Goal: Communication & Community: Answer question/provide support

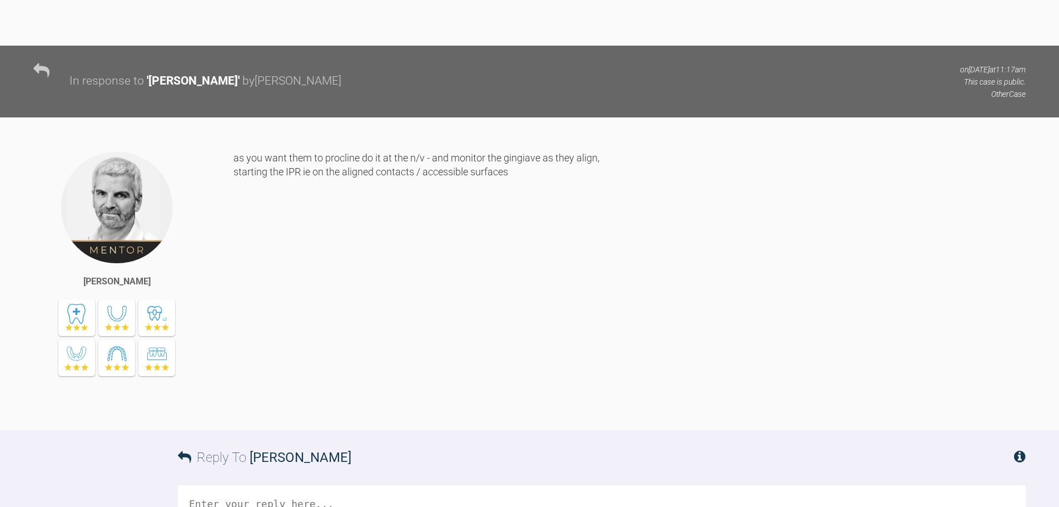
scroll to position [2869, 0]
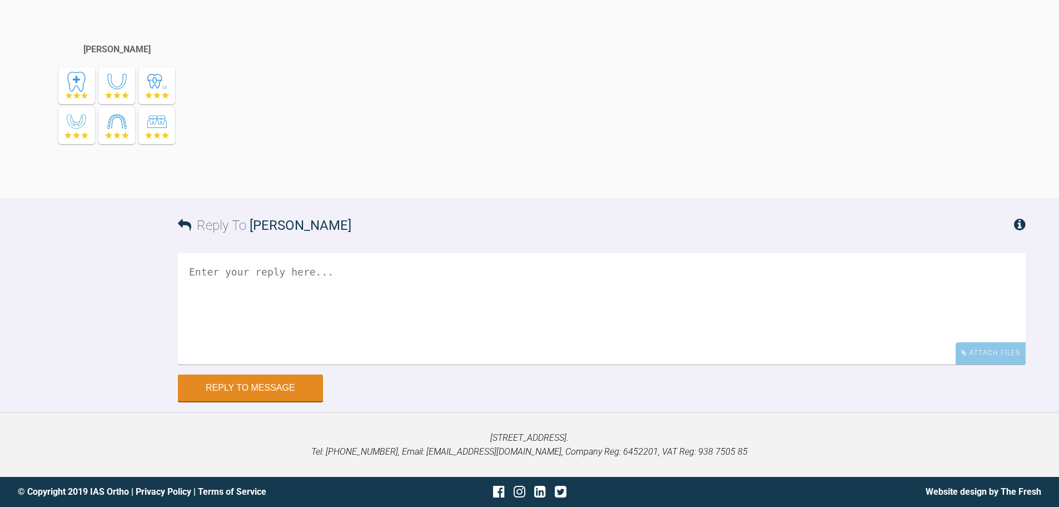
scroll to position [3370, 0]
click at [1000, 354] on div "Attach Files" at bounding box center [991, 353] width 70 height 22
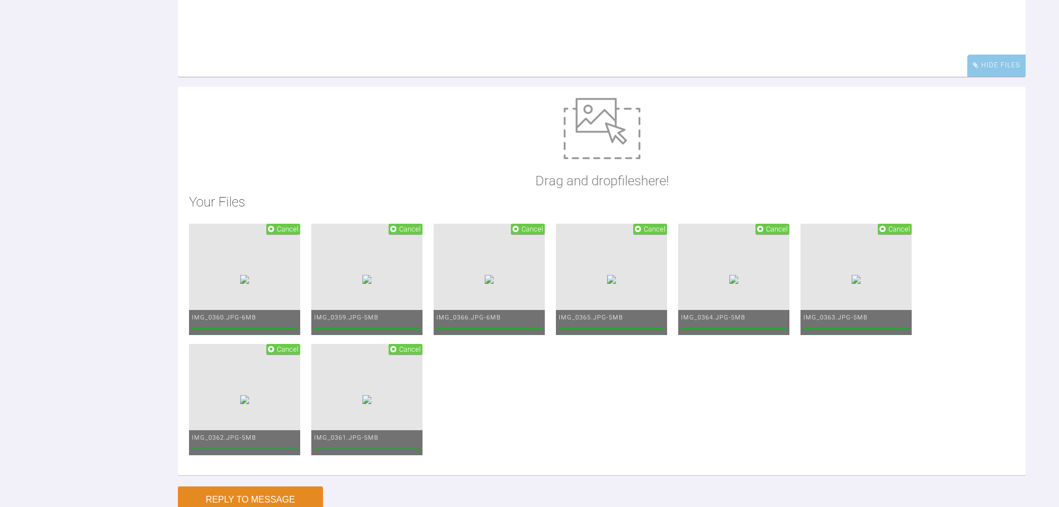
click at [726, 77] on textarea at bounding box center [602, 21] width 848 height 111
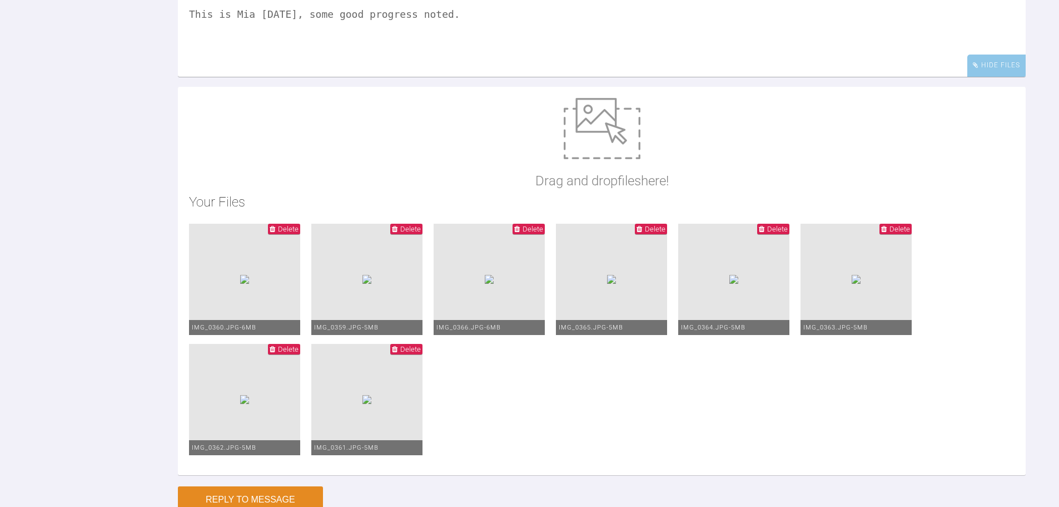
click at [454, 77] on textarea "Hi Ross, This is Mia today, some good progress noted." at bounding box center [602, 21] width 848 height 111
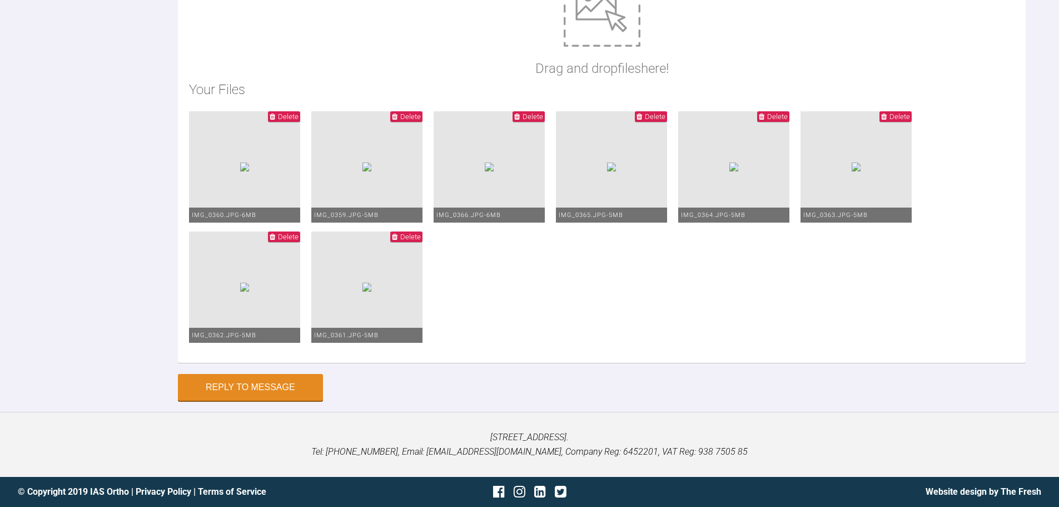
scroll to position [3759, 0]
type textarea "Hi Ross, This is Mia today, some good progress noted. I have placed upper 20*20…"
click at [291, 400] on button "Reply to Message" at bounding box center [250, 388] width 145 height 27
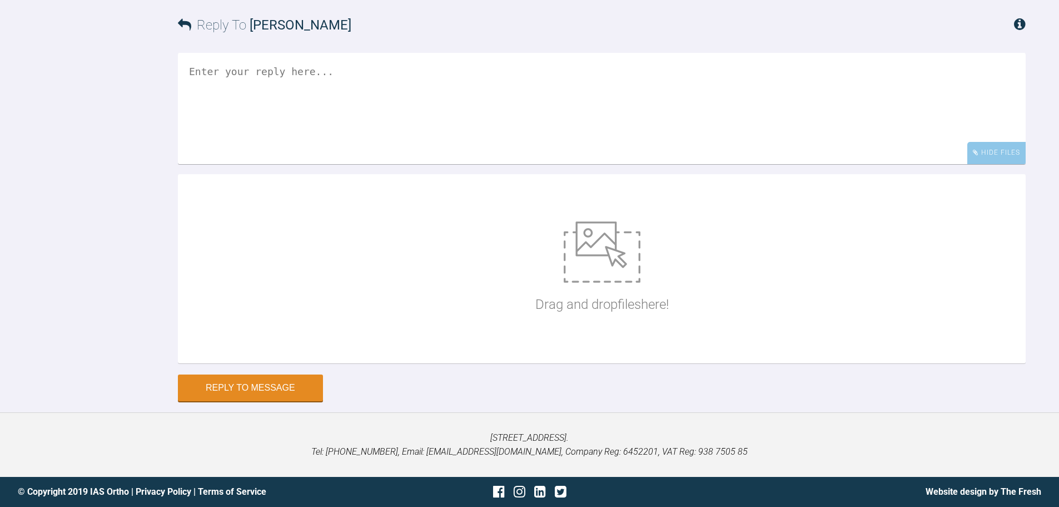
scroll to position [3741, 0]
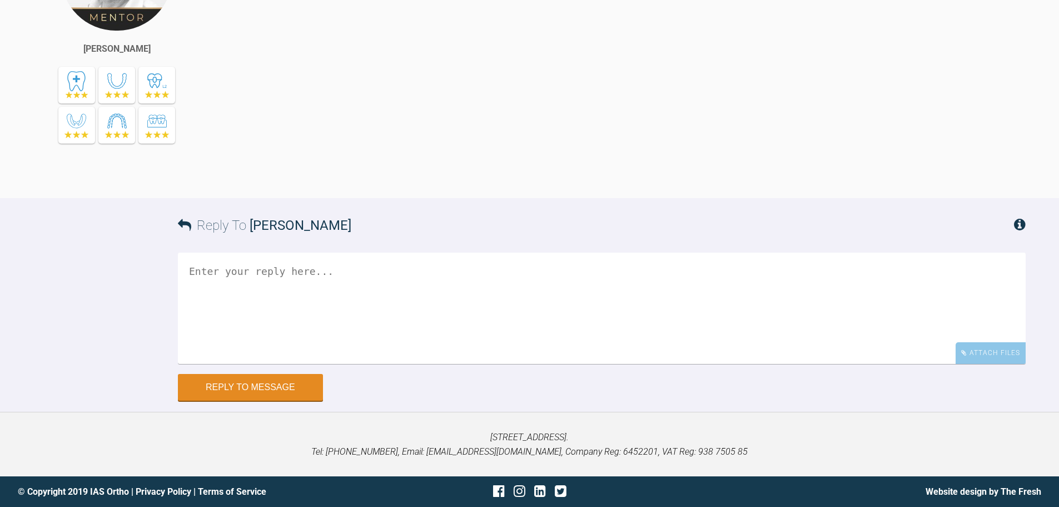
scroll to position [5023, 0]
click at [1001, 364] on div "Attach Files" at bounding box center [991, 353] width 70 height 22
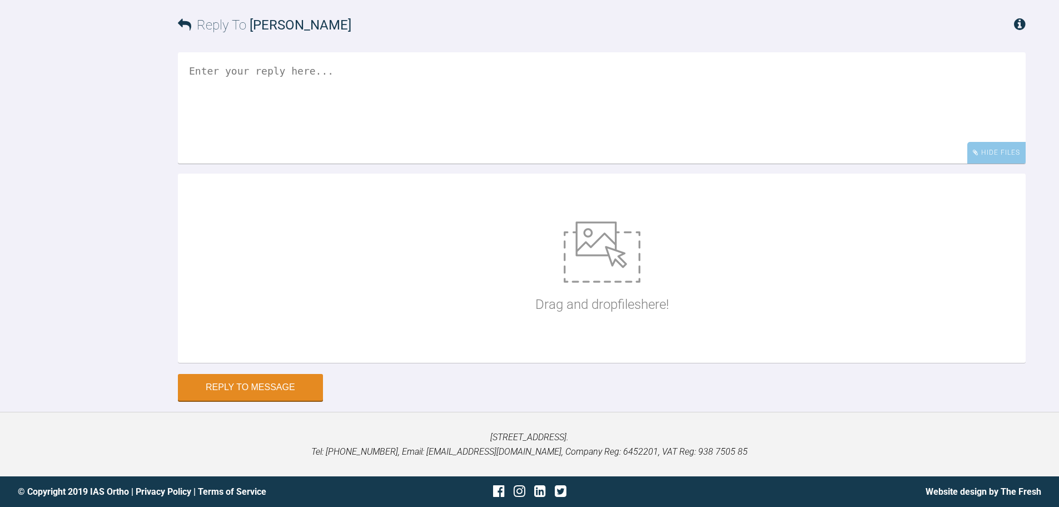
scroll to position [5246, 0]
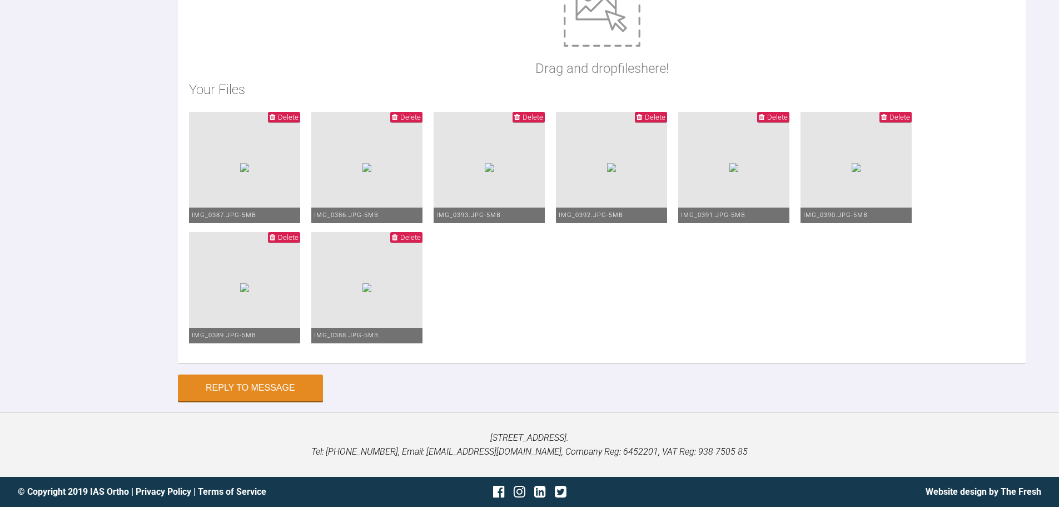
type textarea "Hi Ross, This Harriet today. I have rebonded the LR7 but needed biteguards for …"
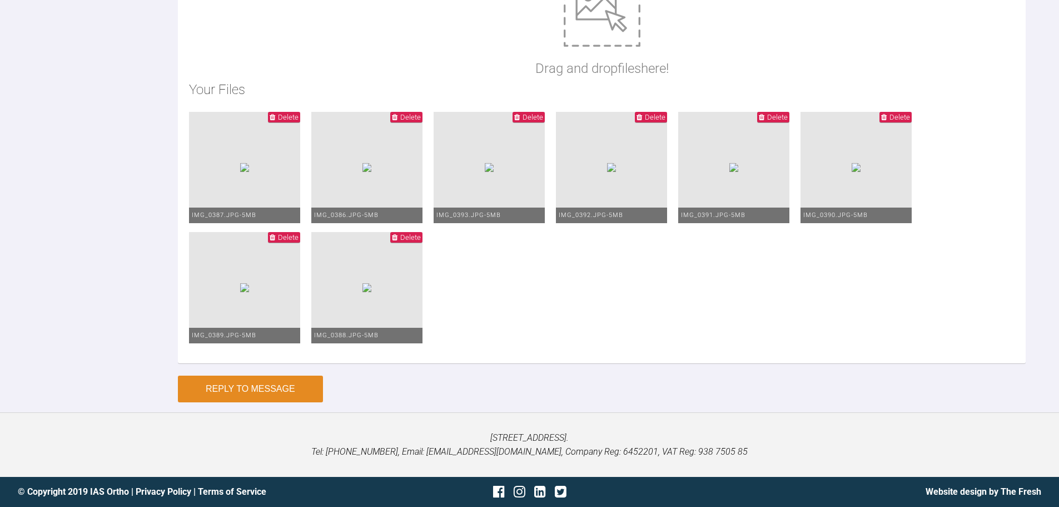
click at [287, 383] on button "Reply to Message" at bounding box center [250, 388] width 145 height 27
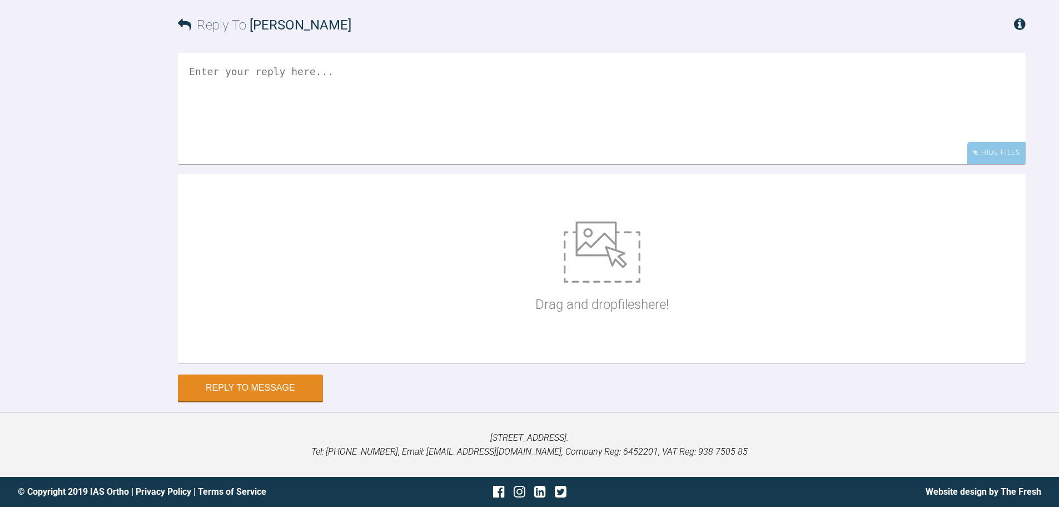
scroll to position [5329, 0]
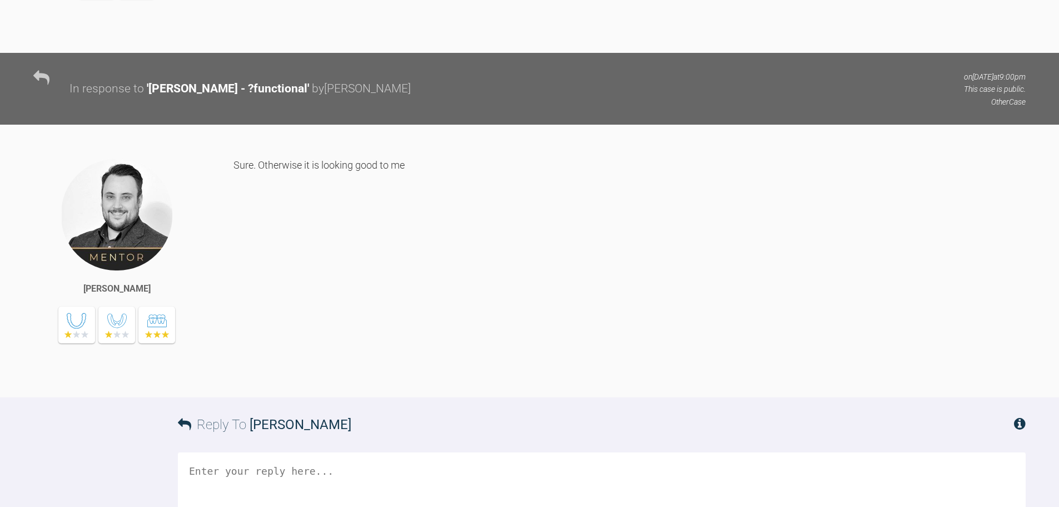
scroll to position [5274, 0]
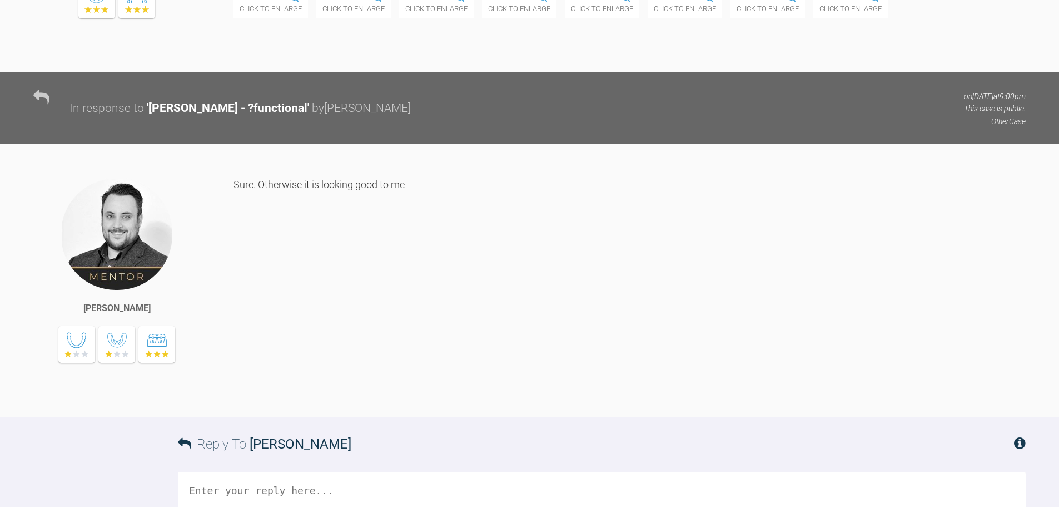
click at [557, 18] on div "Click to enlarge" at bounding box center [519, 1] width 75 height 33
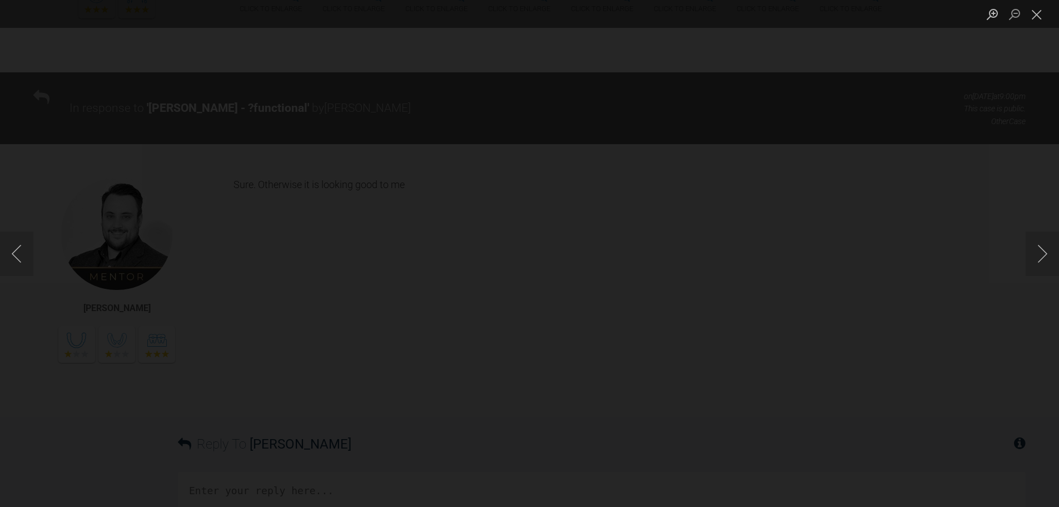
click at [796, 338] on div "Lightbox" at bounding box center [529, 253] width 1059 height 507
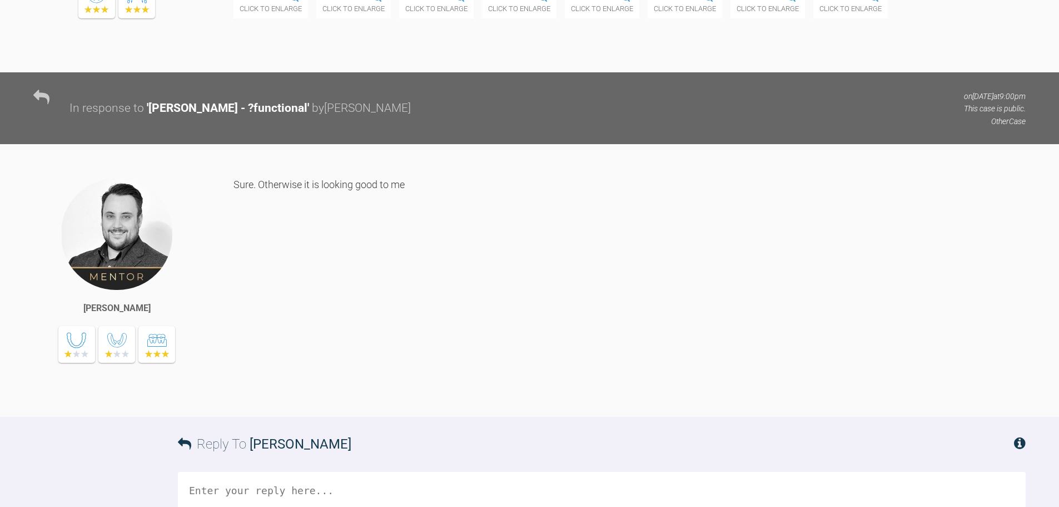
click at [640, 18] on div "Click to enlarge" at bounding box center [602, 1] width 75 height 33
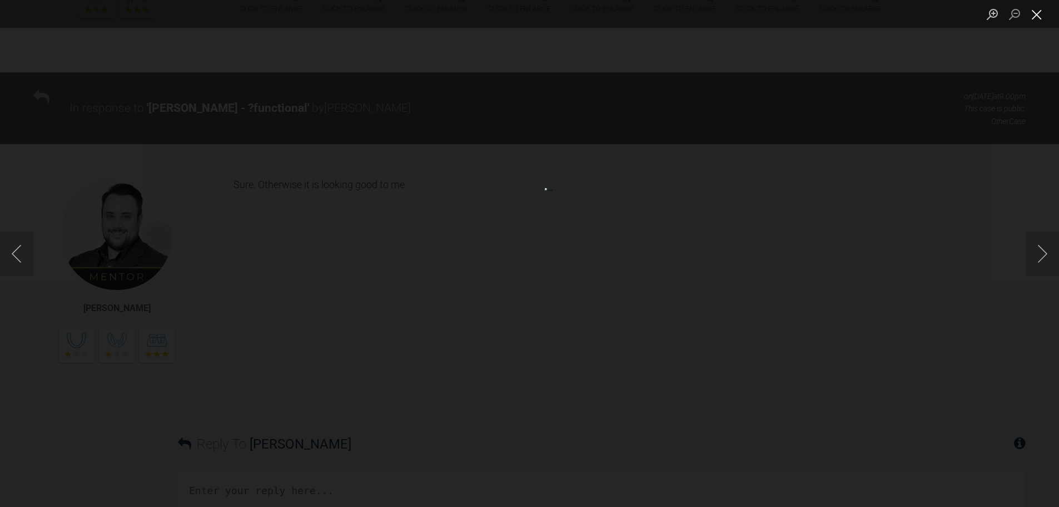
click at [1043, 13] on button "Close lightbox" at bounding box center [1037, 13] width 22 height 19
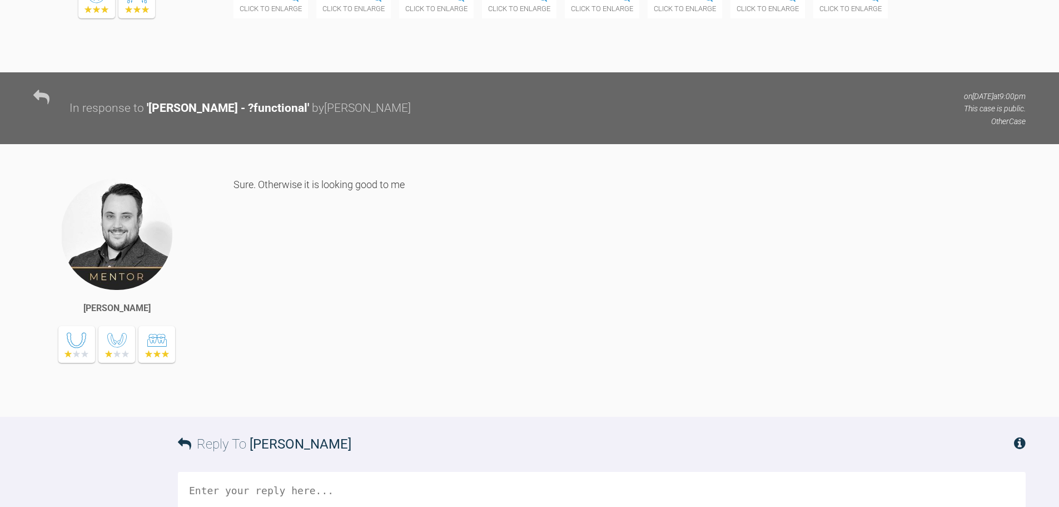
click at [557, 18] on div "Click to enlarge" at bounding box center [519, 1] width 75 height 33
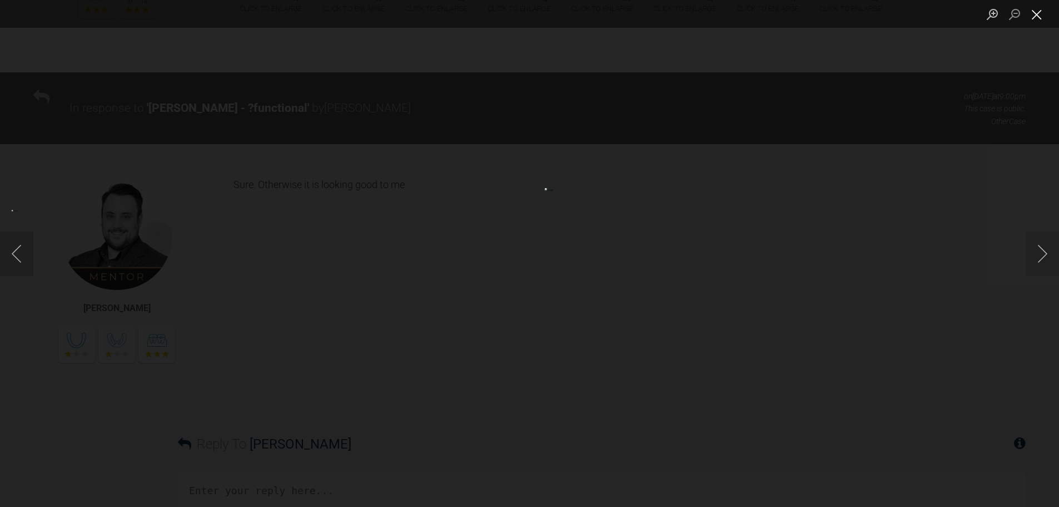
click at [1036, 12] on button "Close lightbox" at bounding box center [1037, 13] width 22 height 19
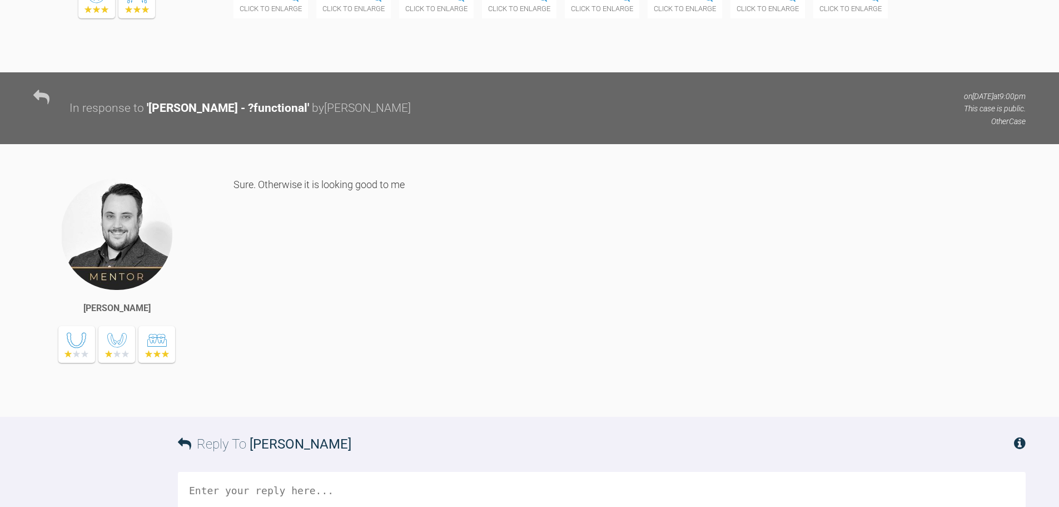
click at [391, 18] on div "Click to enlarge" at bounding box center [353, 1] width 75 height 33
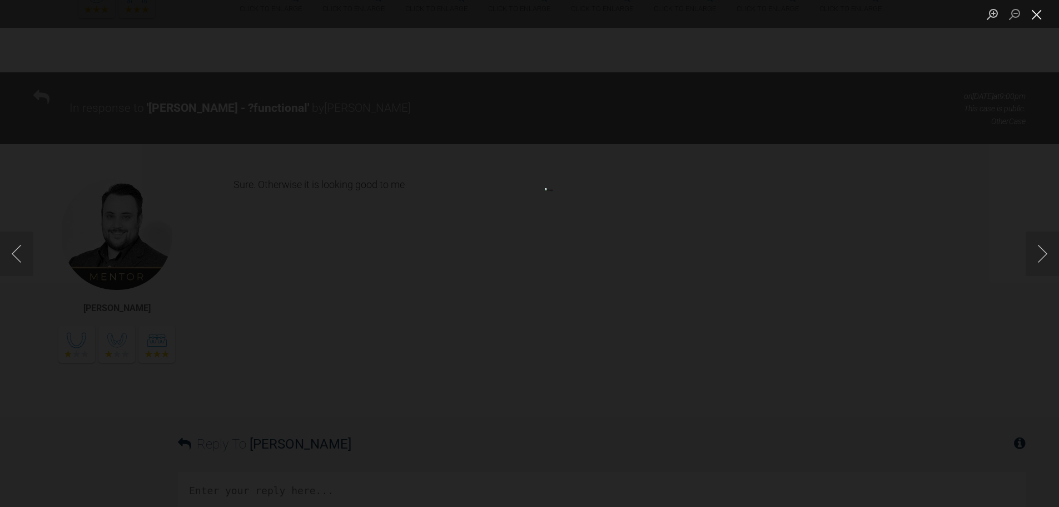
click at [1043, 8] on button "Close lightbox" at bounding box center [1037, 13] width 22 height 19
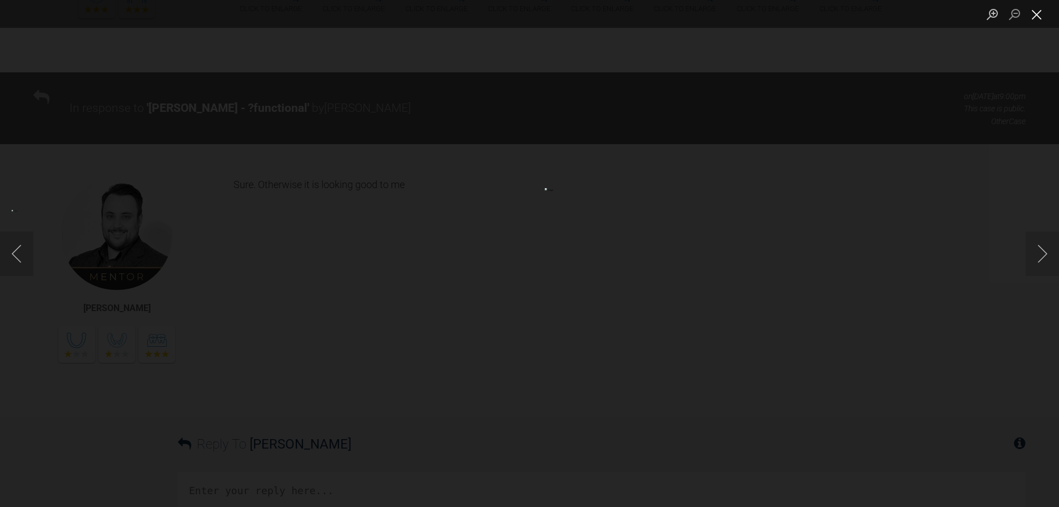
click at [1034, 13] on button "Close lightbox" at bounding box center [1037, 13] width 22 height 19
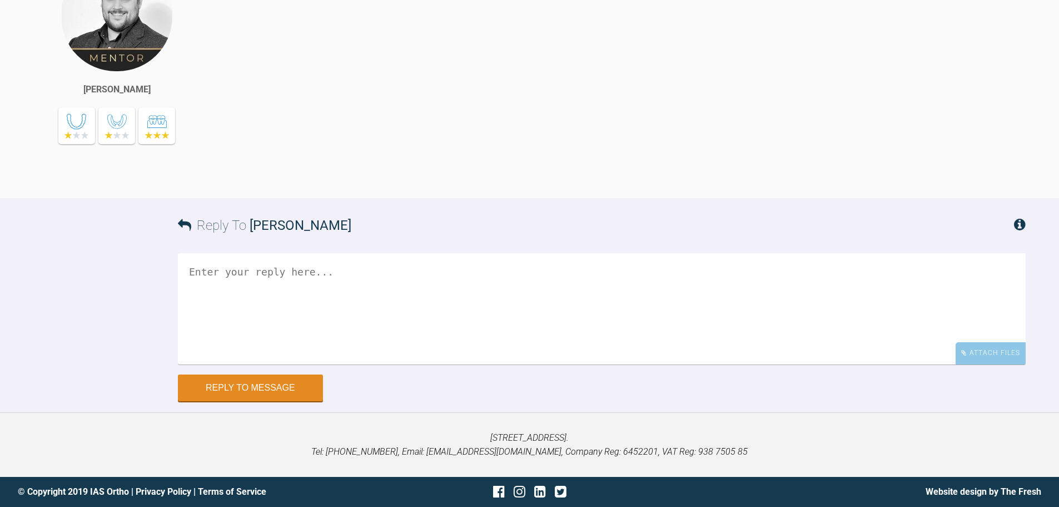
scroll to position [5942, 0]
click at [986, 351] on div "Attach Files" at bounding box center [991, 353] width 70 height 22
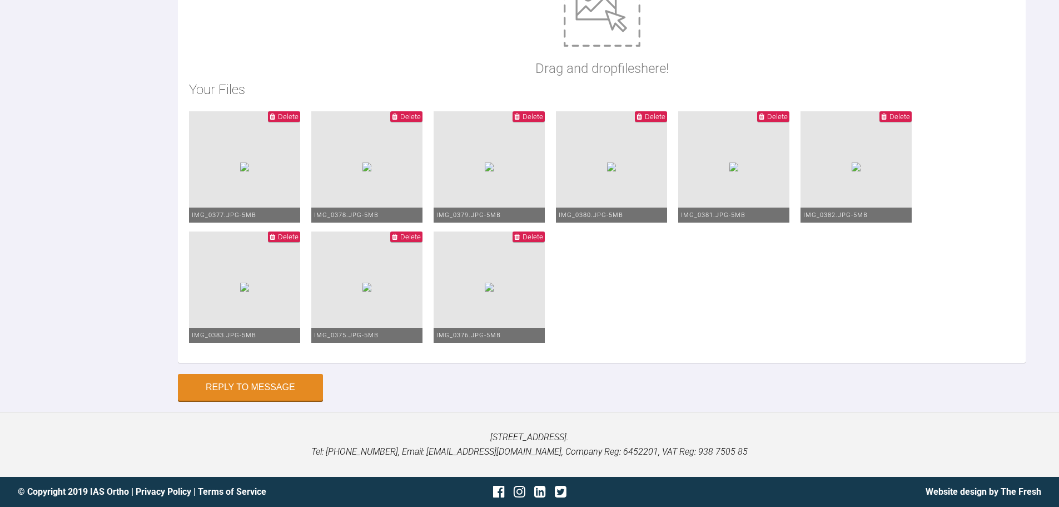
scroll to position [6462, 0]
type textarea "Hi Greg, This is things today. I have continued with PC's and class II's - to s…"
click at [294, 388] on button "Reply to Message" at bounding box center [250, 388] width 145 height 27
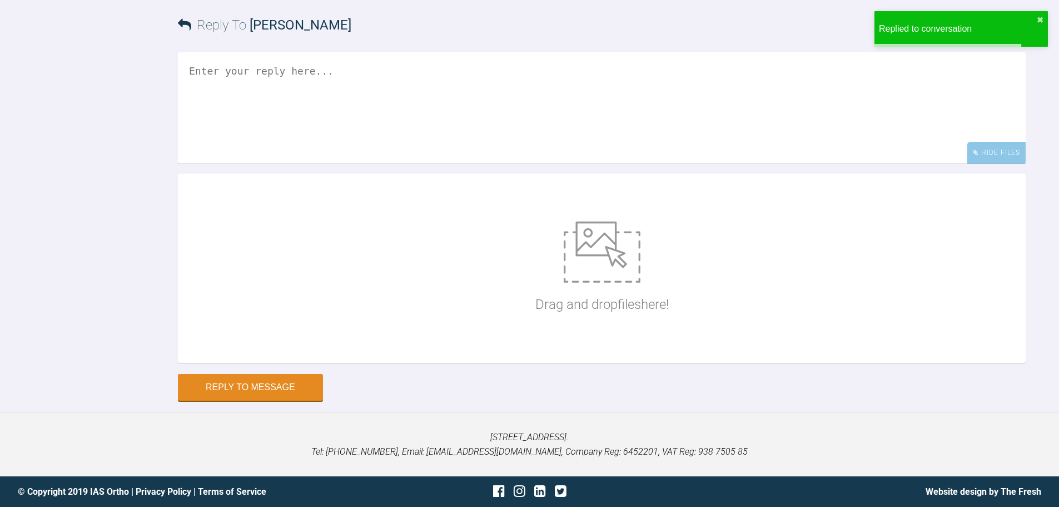
scroll to position [6090, 0]
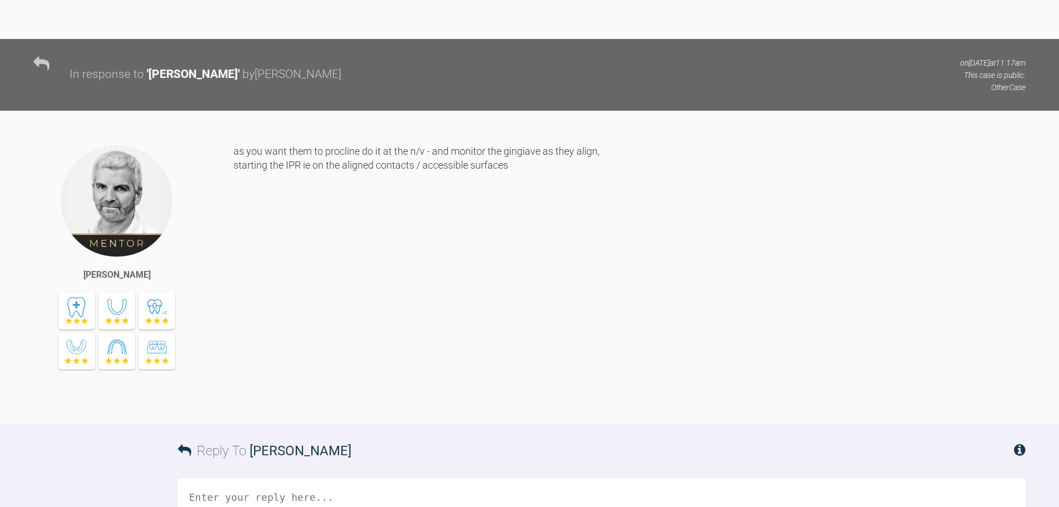
scroll to position [2814, 0]
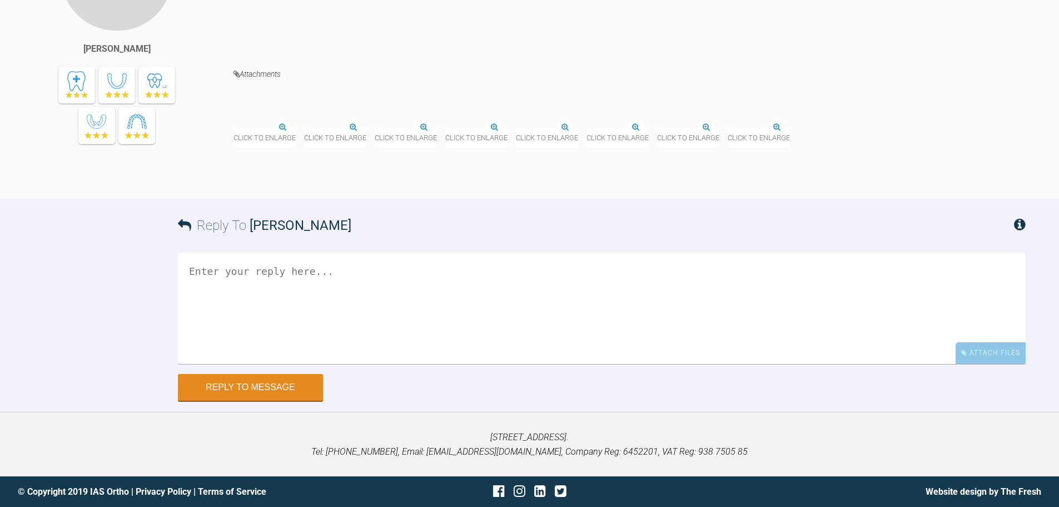
scroll to position [3489, 0]
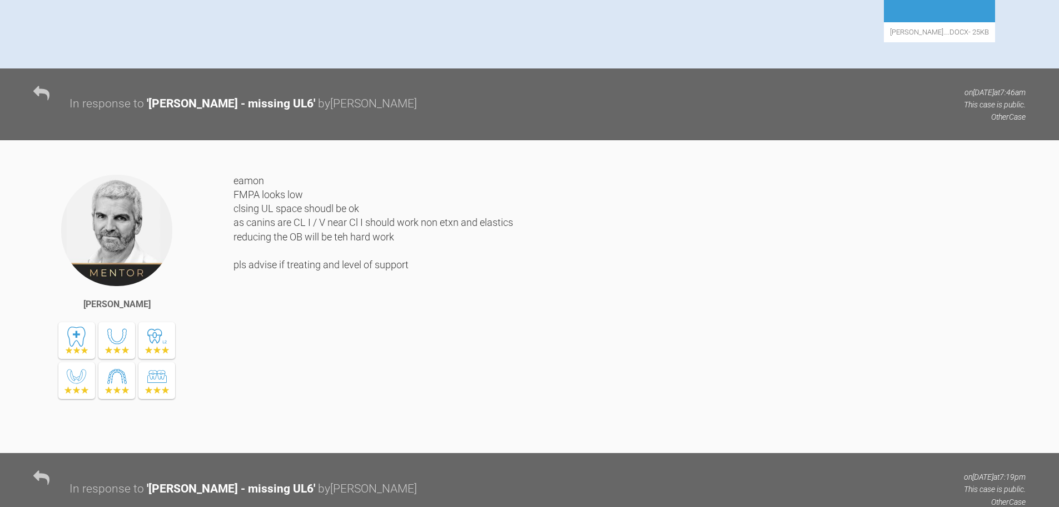
scroll to position [374, 0]
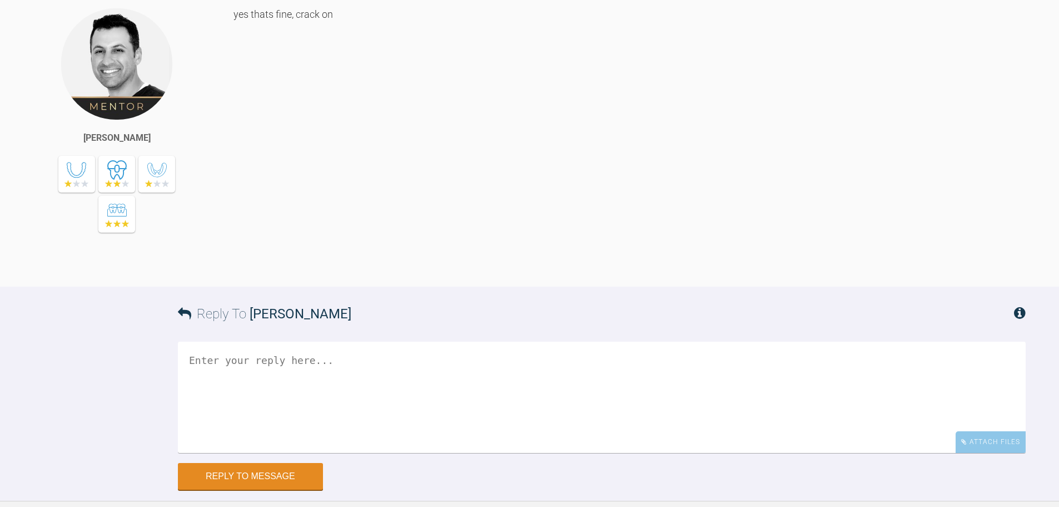
scroll to position [1845, 0]
